Goal: Task Accomplishment & Management: Use online tool/utility

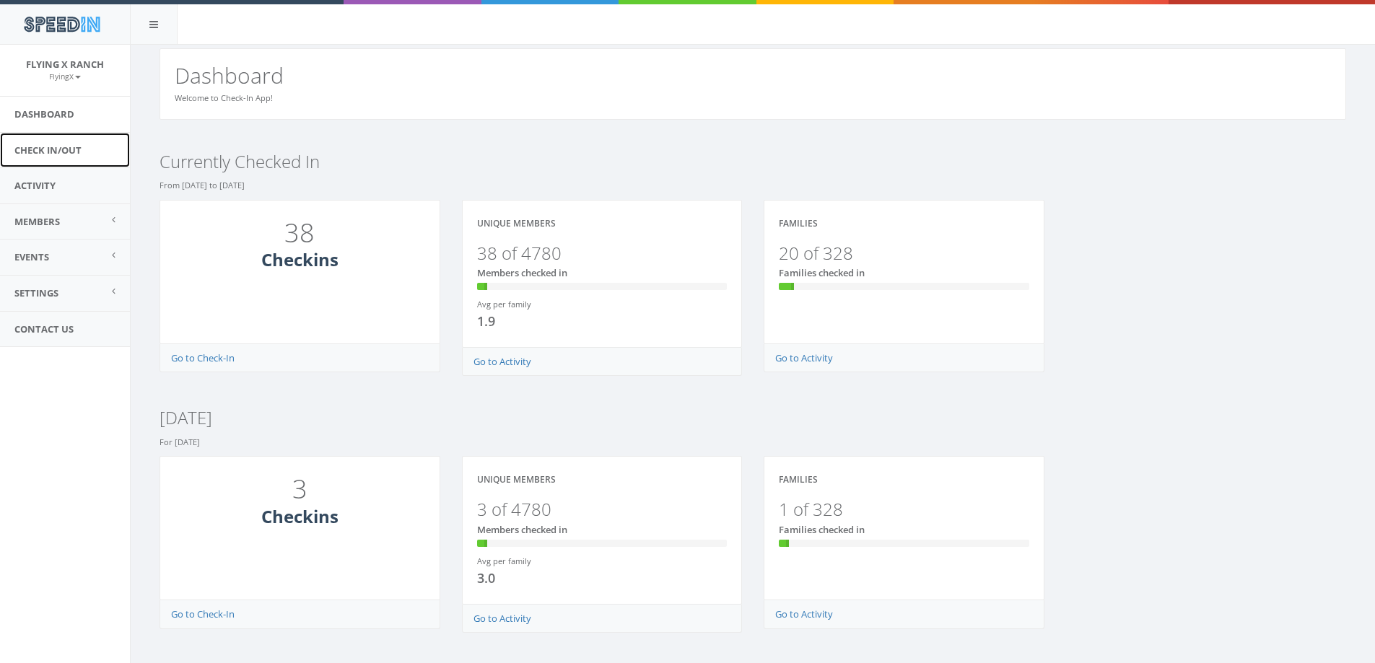
click at [68, 145] on link "Check In/Out" at bounding box center [65, 150] width 130 height 35
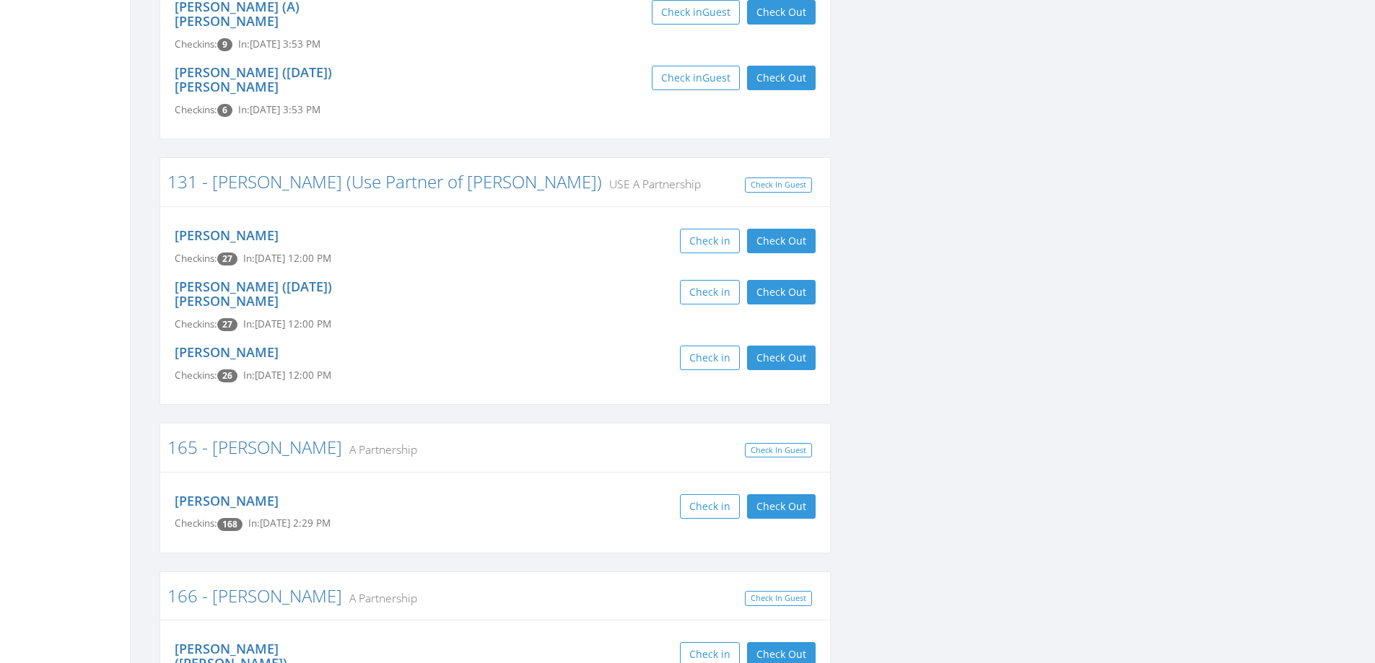
scroll to position [938, 0]
click at [776, 227] on button "Check Out" at bounding box center [781, 239] width 69 height 25
click at [793, 279] on button "Check Out" at bounding box center [781, 291] width 69 height 25
click at [792, 344] on button "Check Out" at bounding box center [781, 356] width 69 height 25
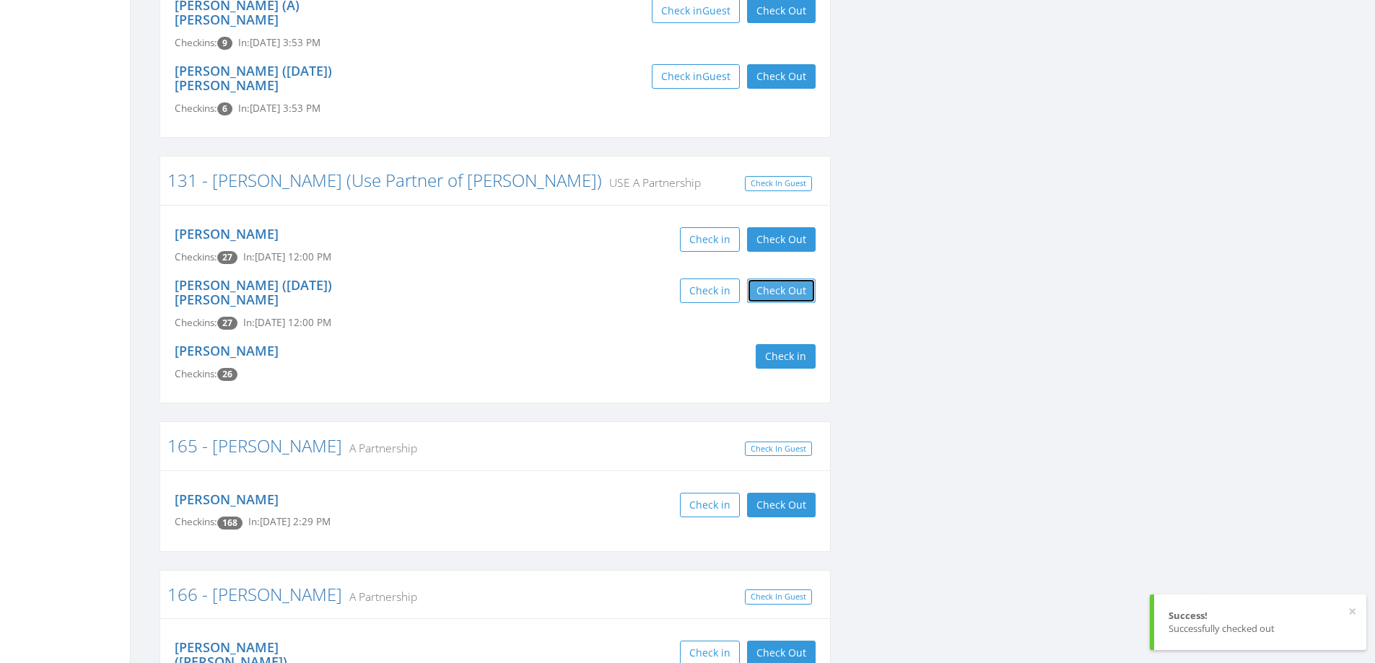
click at [771, 279] on button "Check Out" at bounding box center [781, 291] width 69 height 25
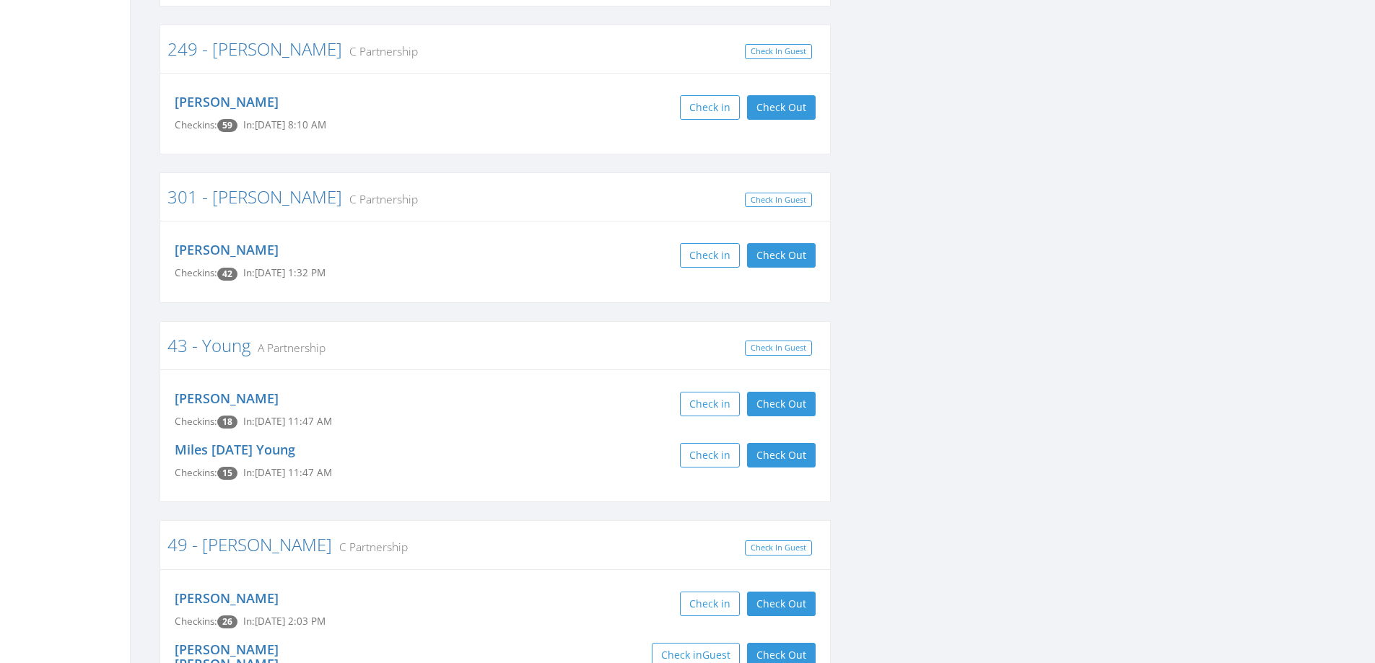
scroll to position [2670, 0]
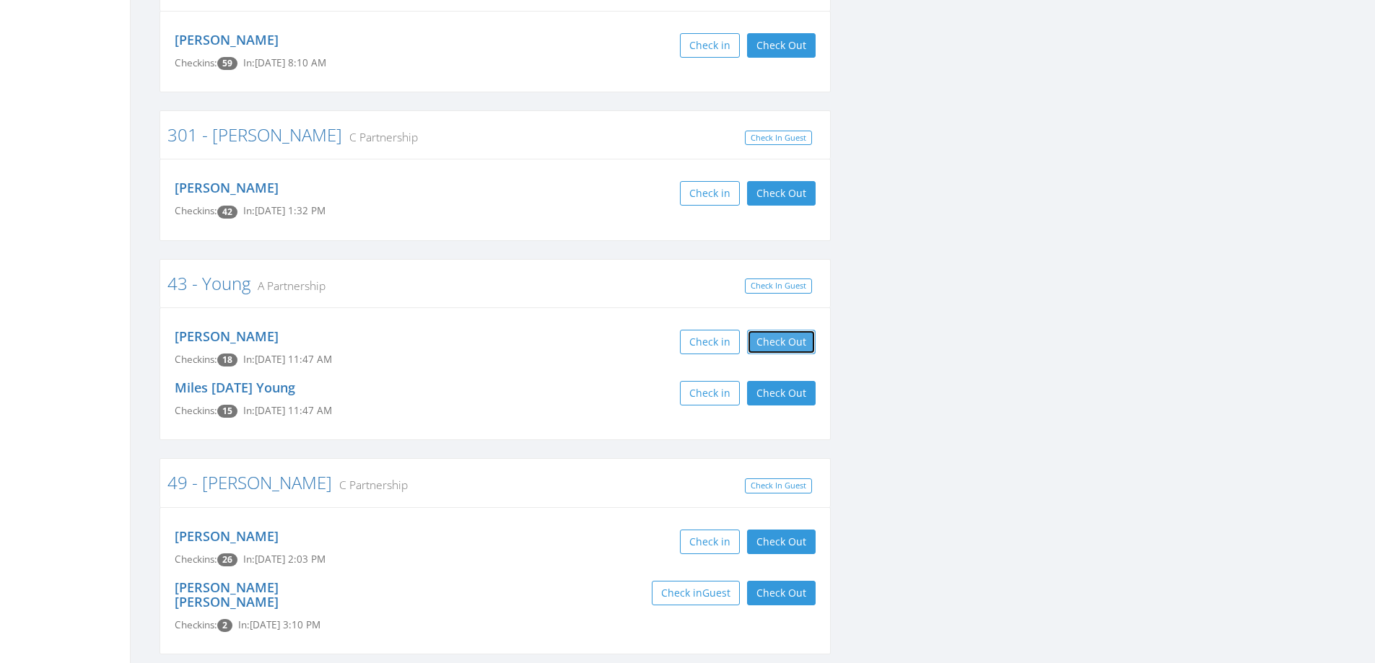
click at [759, 330] on button "Check Out" at bounding box center [781, 342] width 69 height 25
click at [785, 381] on button "Check Out" at bounding box center [781, 393] width 69 height 25
click at [779, 330] on button "Check Out" at bounding box center [781, 342] width 69 height 25
click at [778, 330] on button "Check Out" at bounding box center [781, 342] width 69 height 25
click at [795, 381] on button "Check Out" at bounding box center [781, 393] width 69 height 25
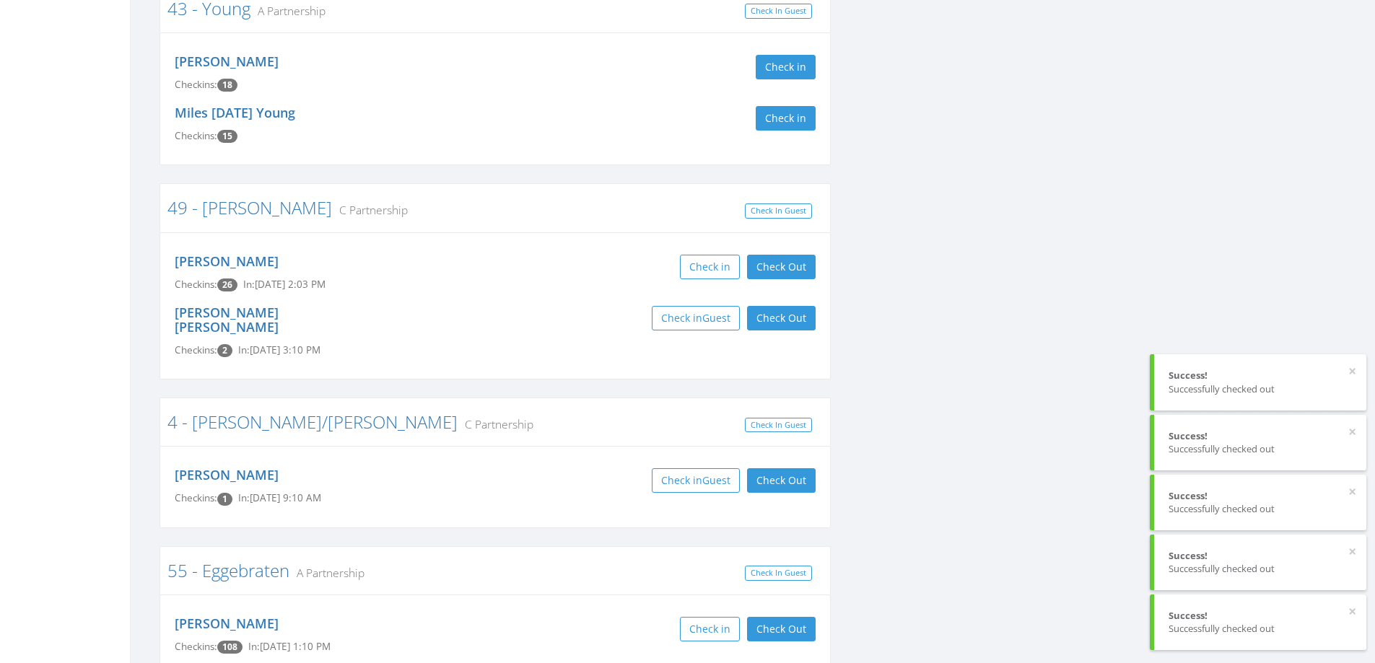
scroll to position [2959, 0]
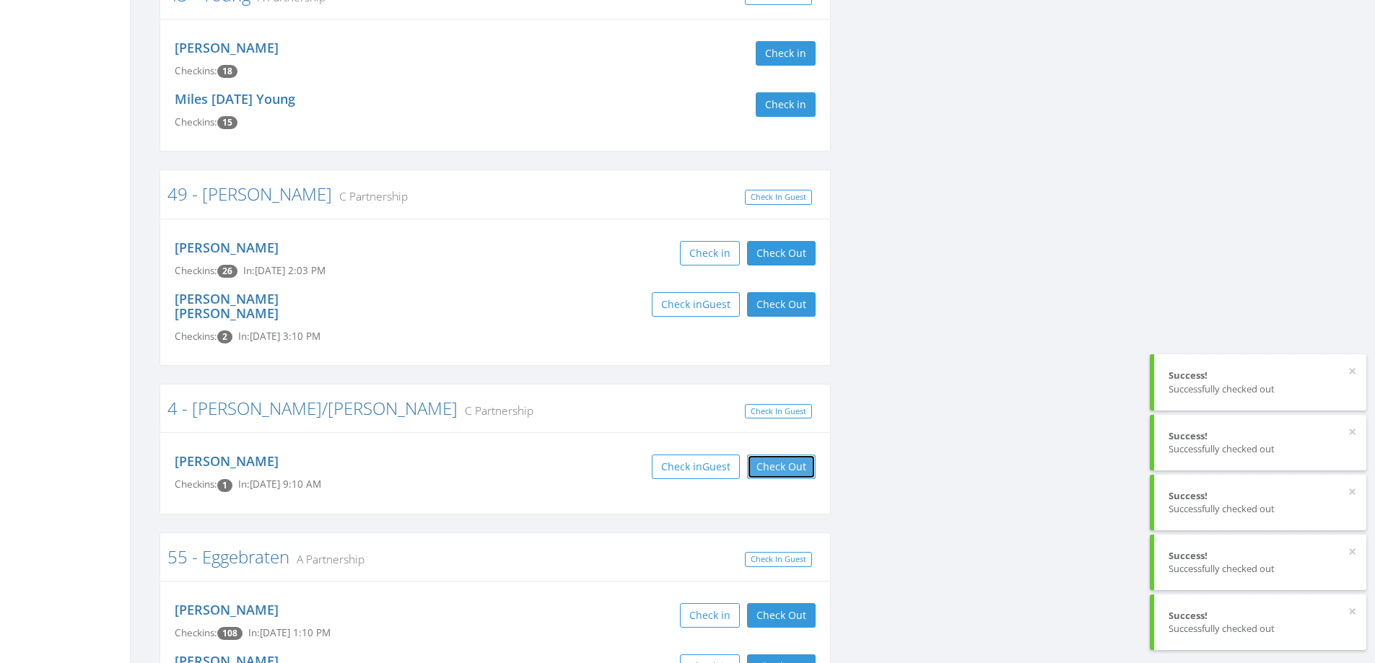
click at [767, 455] on button "Check Out" at bounding box center [781, 467] width 69 height 25
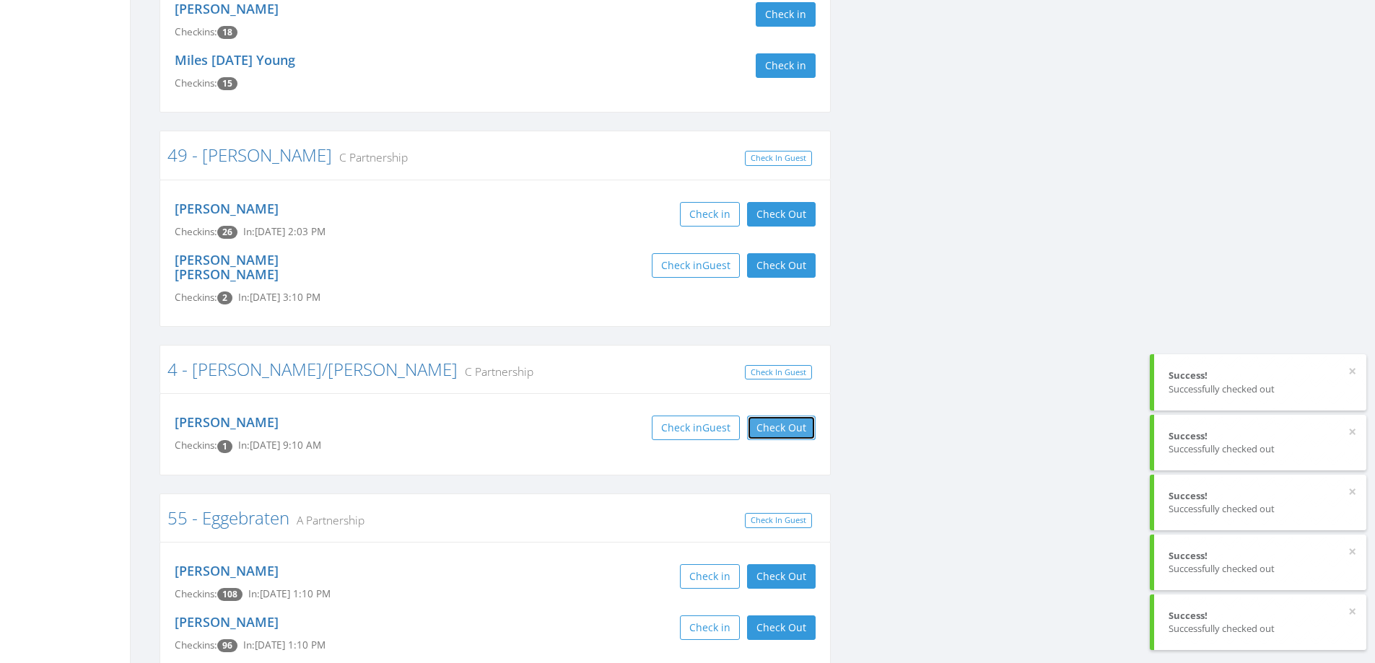
scroll to position [3031, 0]
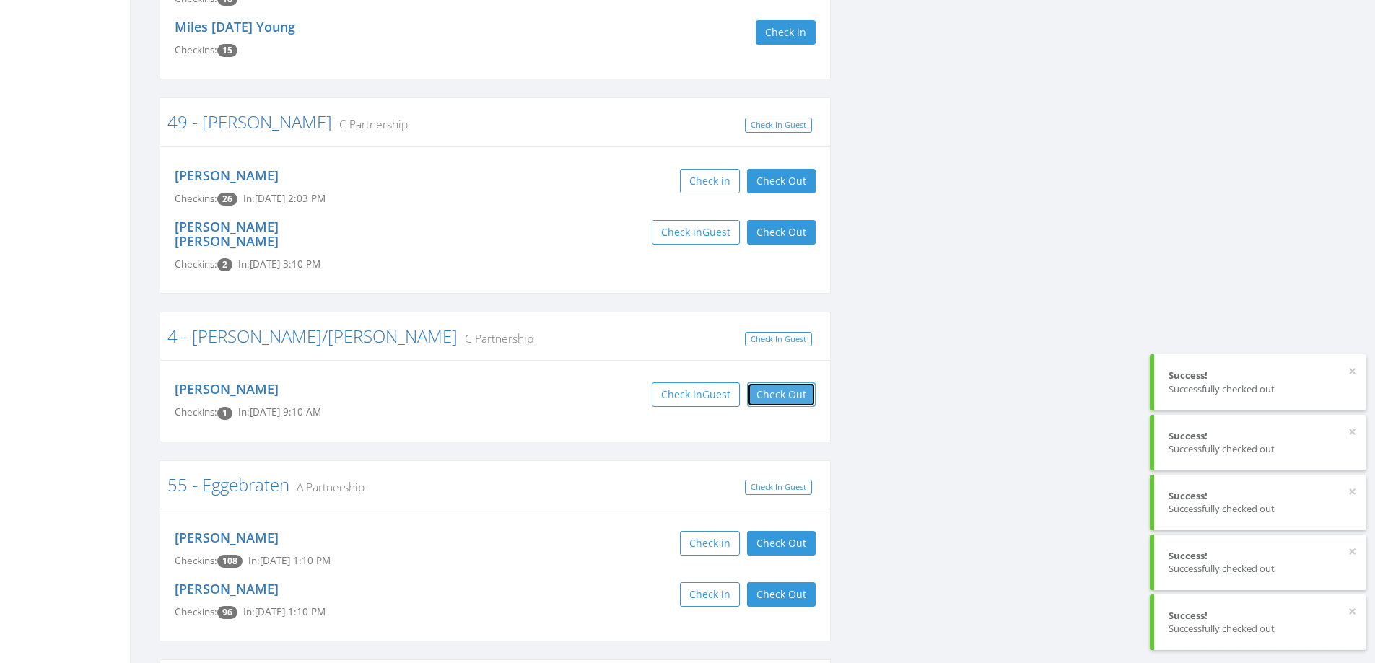
click at [785, 382] on button "Check Out" at bounding box center [781, 394] width 69 height 25
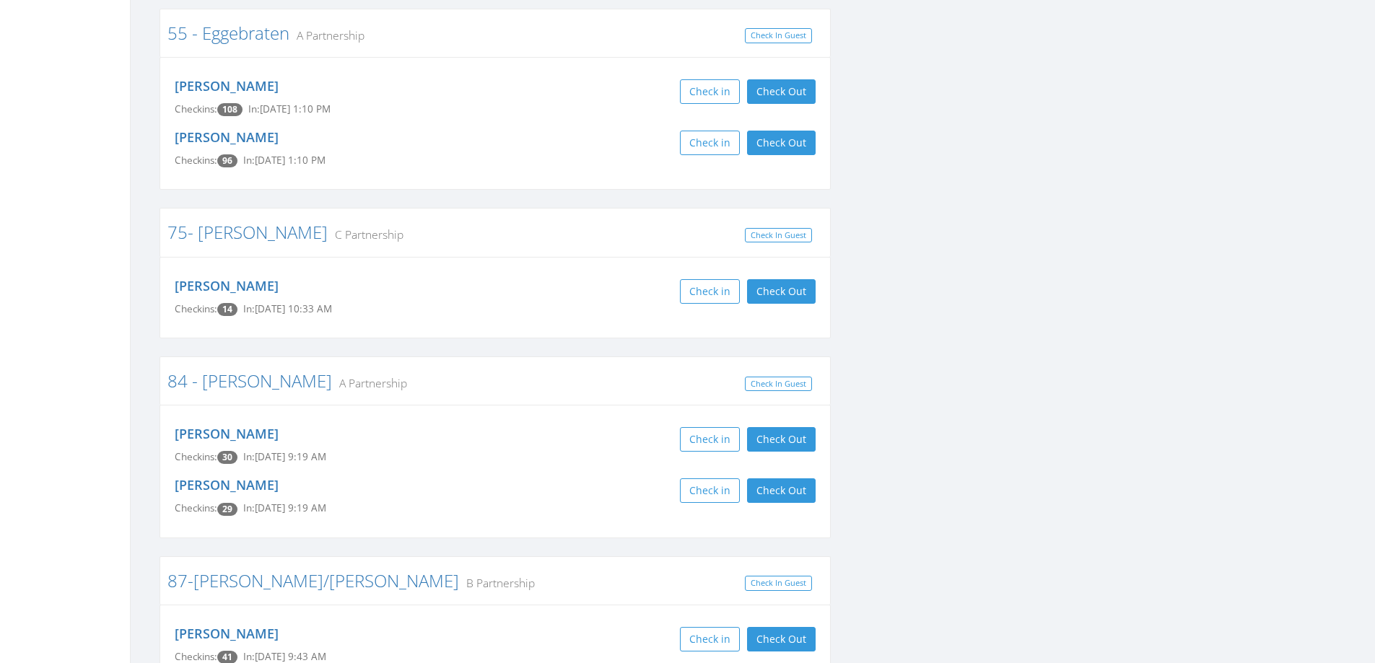
scroll to position [3508, 0]
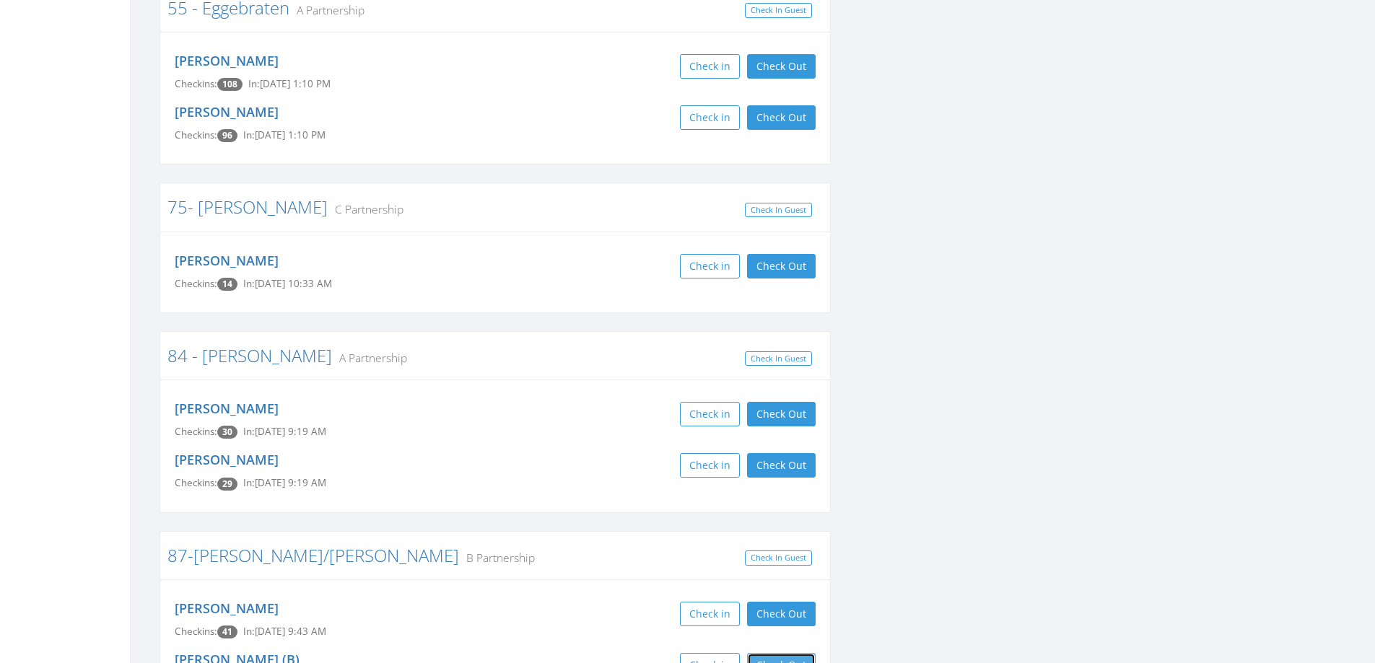
click at [779, 653] on button "Check Out" at bounding box center [781, 665] width 69 height 25
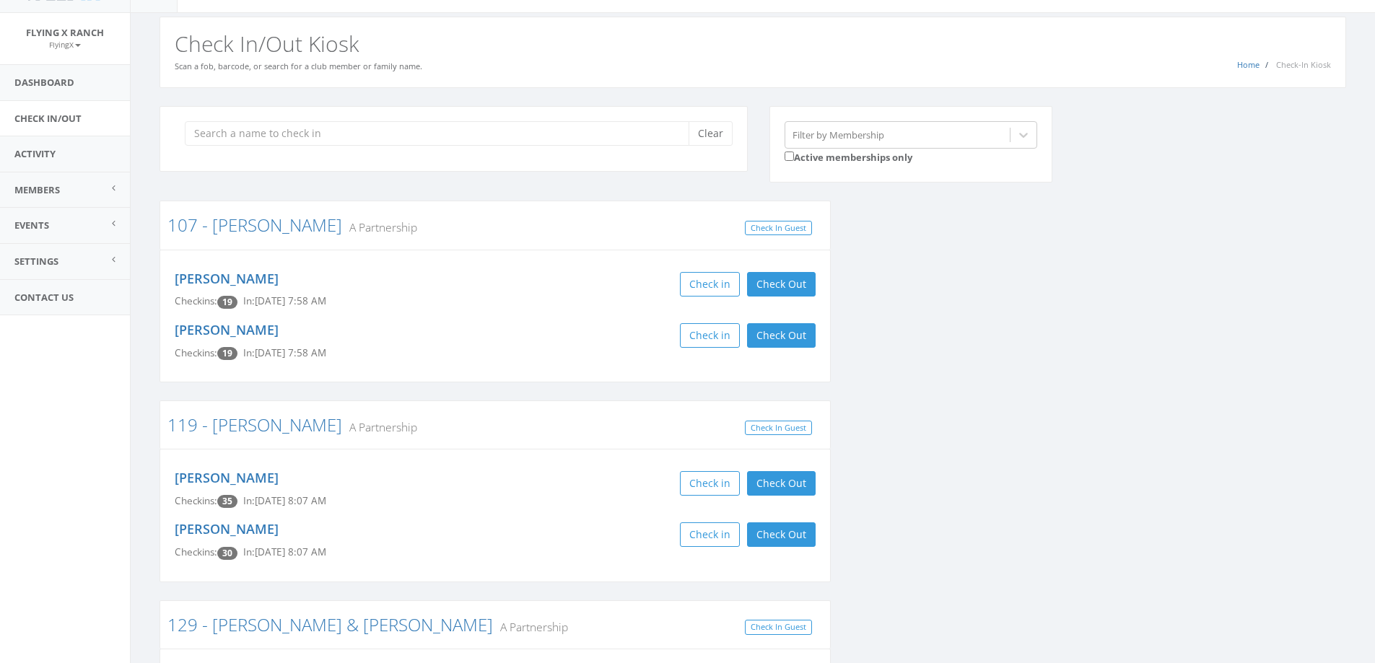
scroll to position [0, 0]
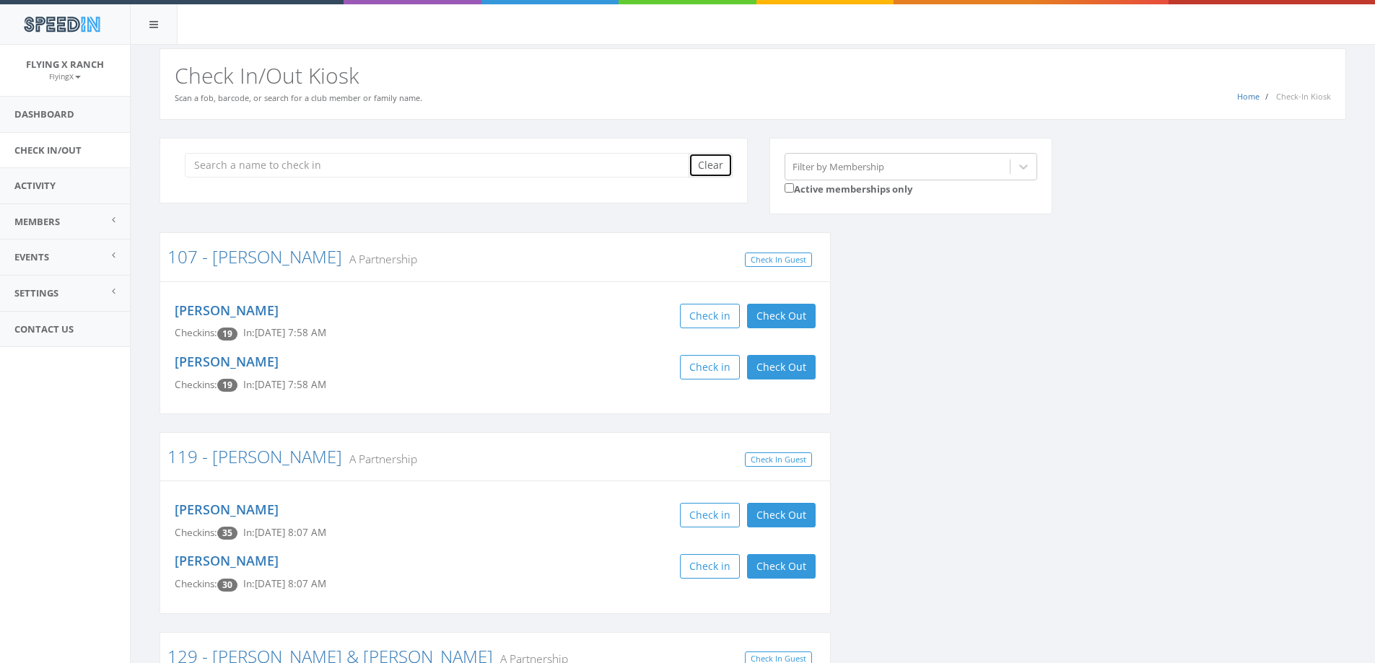
click at [719, 170] on button "Clear" at bounding box center [710, 165] width 44 height 25
click at [57, 107] on link "Dashboard" at bounding box center [65, 114] width 130 height 35
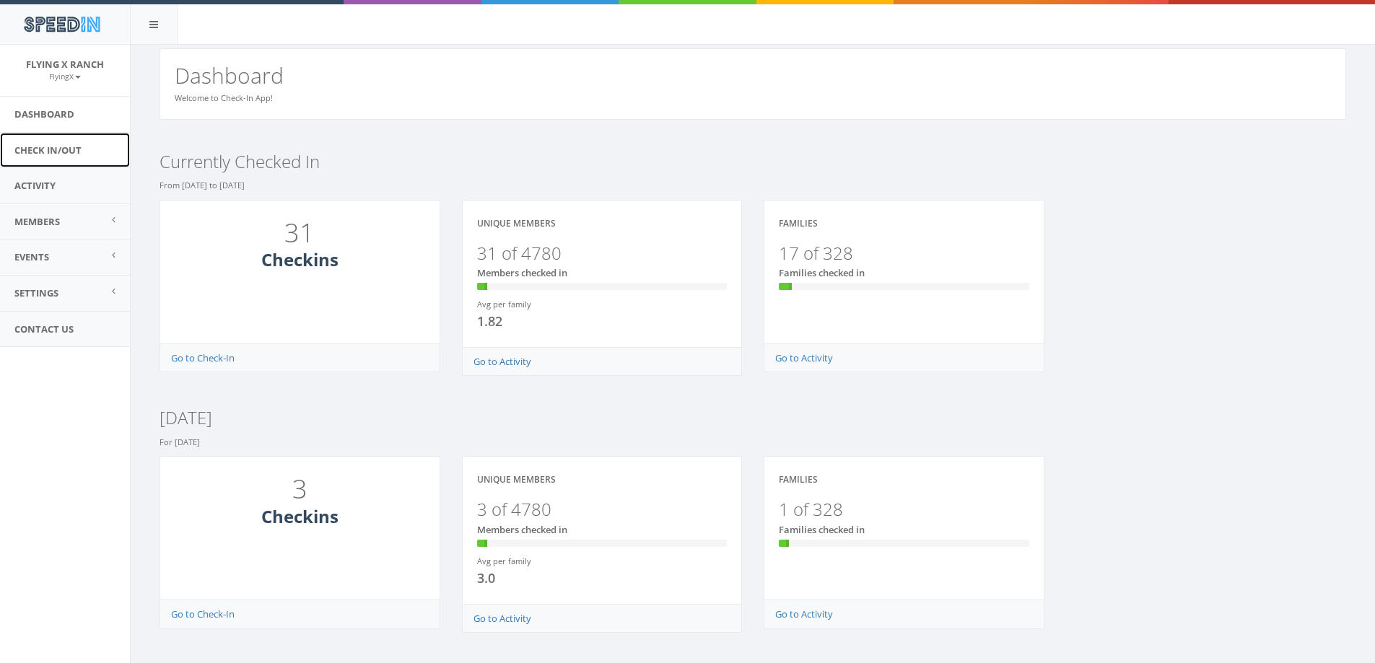
click at [57, 146] on link "Check In/Out" at bounding box center [65, 150] width 130 height 35
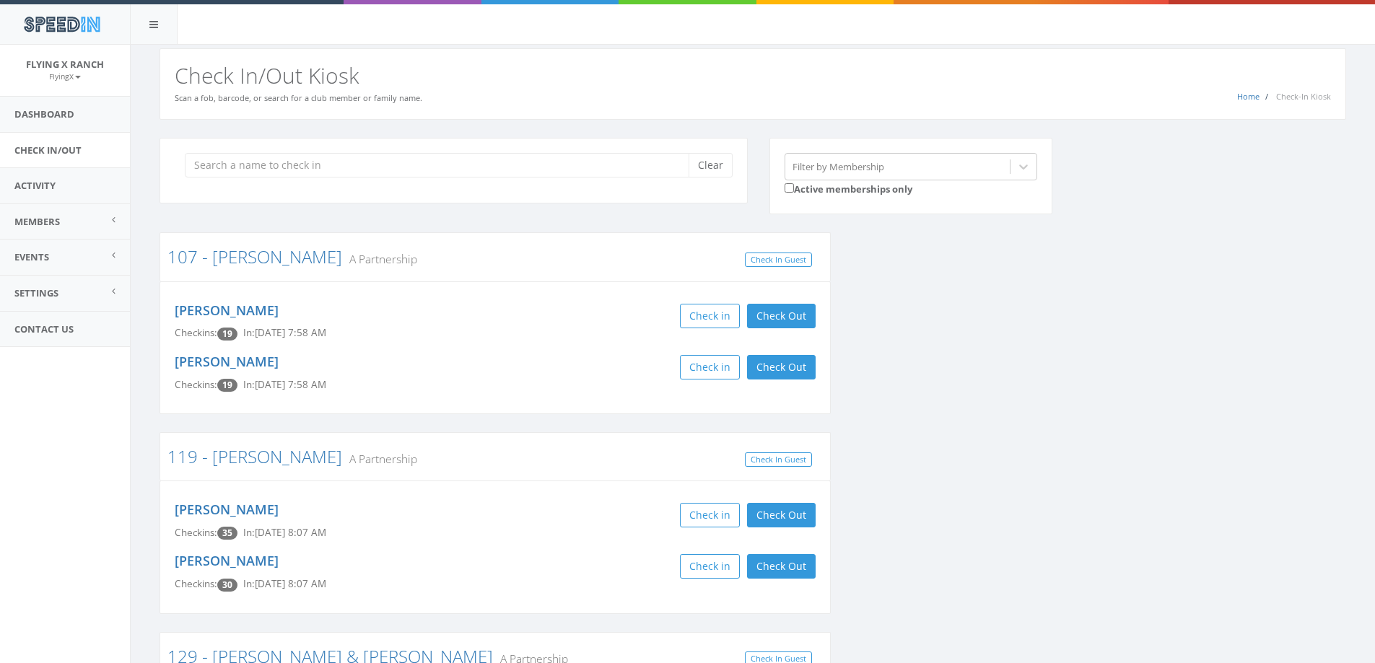
click at [211, 160] on input "search" at bounding box center [442, 165] width 515 height 25
type input "[PERSON_NAME]"
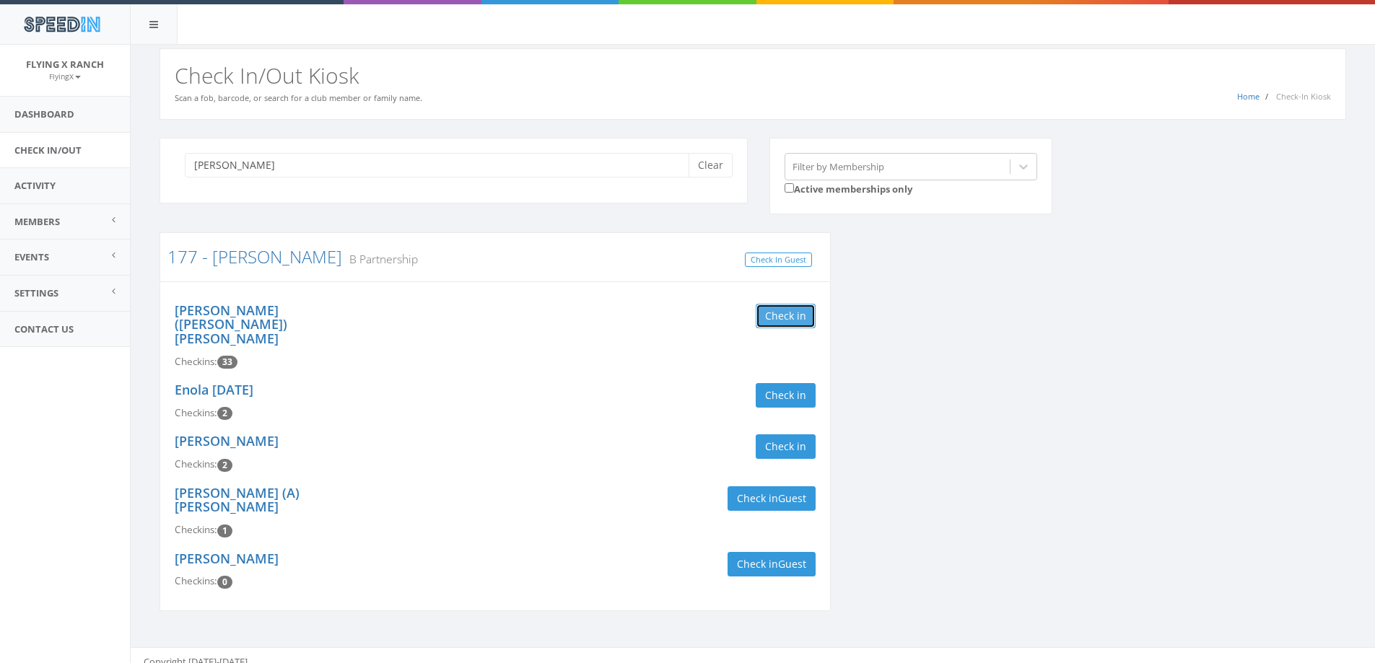
click at [757, 310] on button "Check in" at bounding box center [786, 316] width 60 height 25
click at [603, 327] on div "Check in Check Out Check Out" at bounding box center [661, 316] width 310 height 25
click at [707, 170] on button "Clear" at bounding box center [710, 165] width 44 height 25
